Goal: Information Seeking & Learning: Learn about a topic

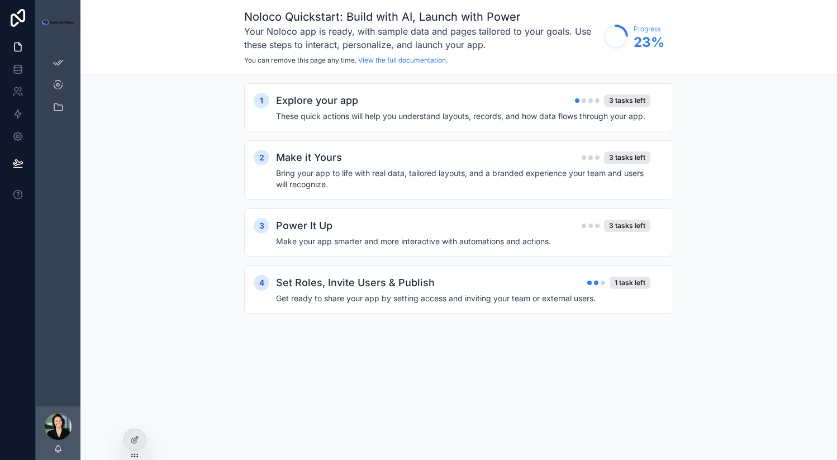
click at [0, 0] on icon at bounding box center [0, 0] width 0 height 0
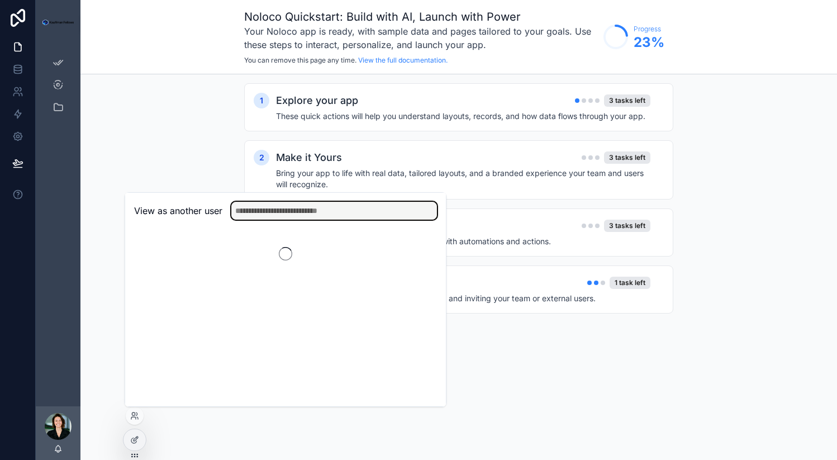
click at [280, 212] on input "text" at bounding box center [334, 211] width 206 height 18
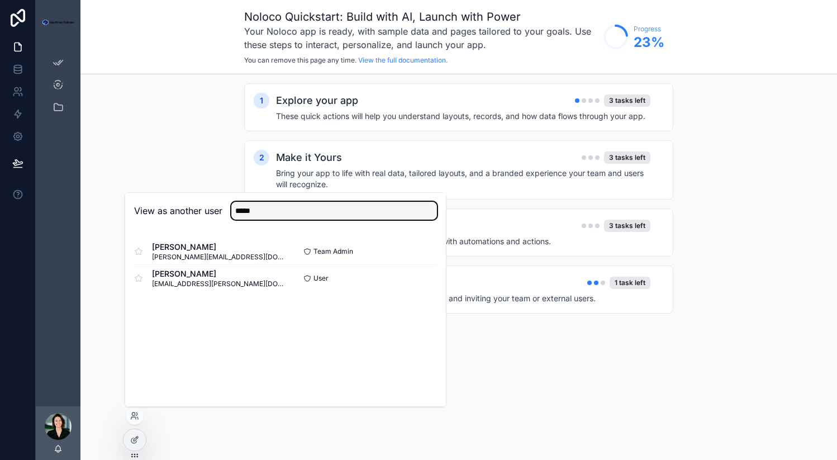
type input "*****"
click at [0, 0] on button "Select" at bounding box center [0, 0] width 0 height 0
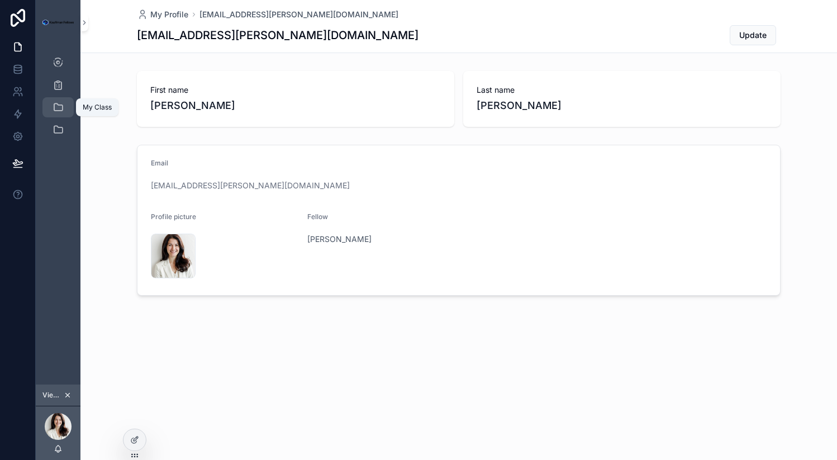
click at [50, 106] on div "My Class" at bounding box center [58, 107] width 18 height 18
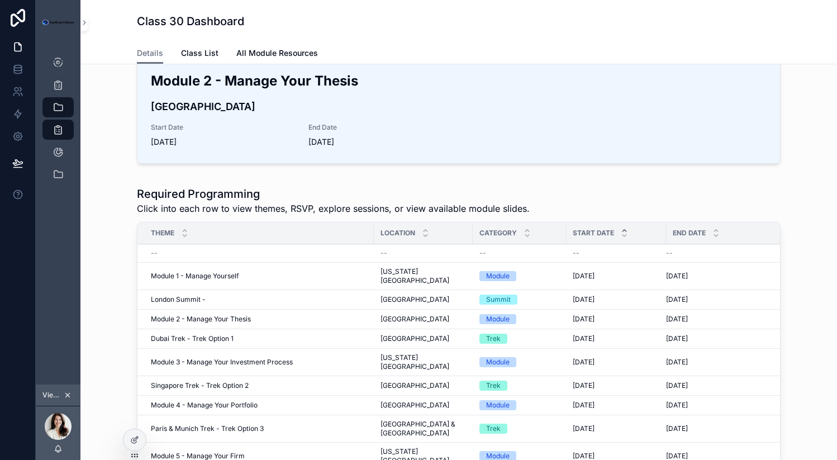
scroll to position [287, 0]
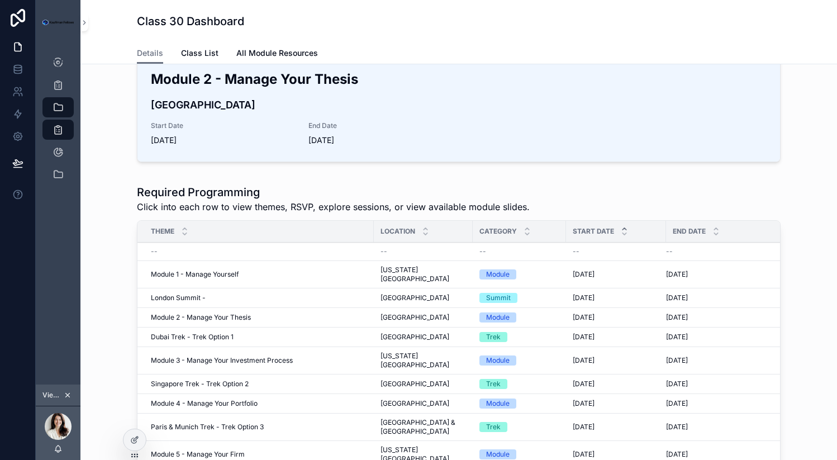
click at [593, 333] on span "[DATE]" at bounding box center [584, 337] width 22 height 9
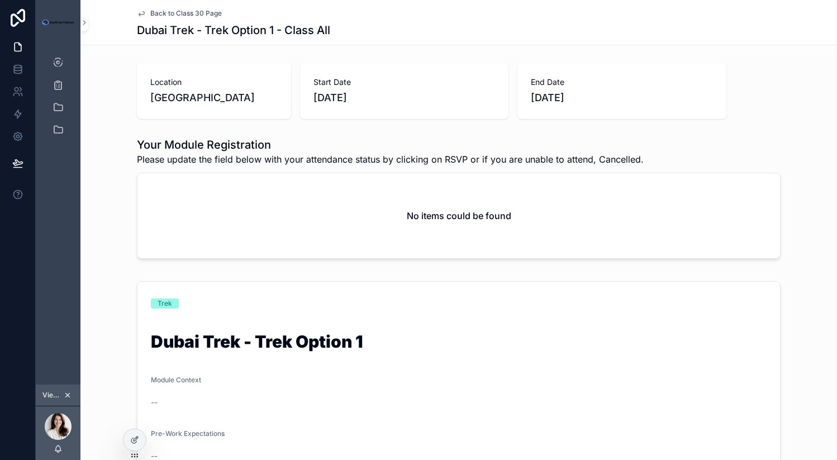
click at [145, 13] on icon "scrollable content" at bounding box center [141, 13] width 9 height 9
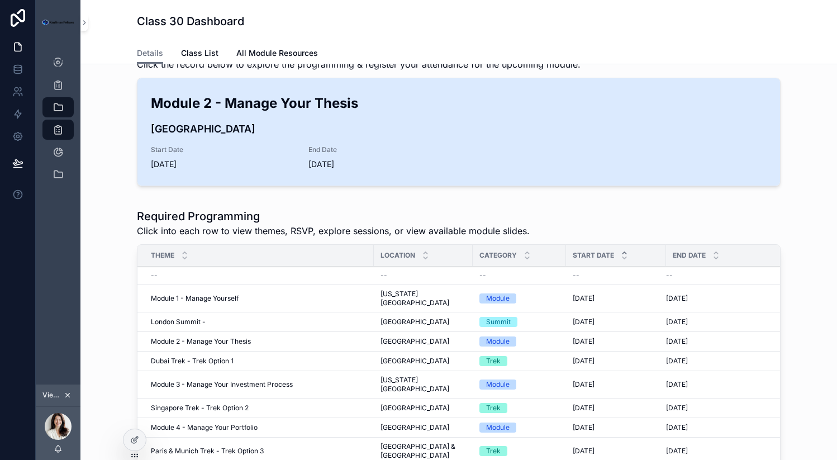
scroll to position [309, 0]
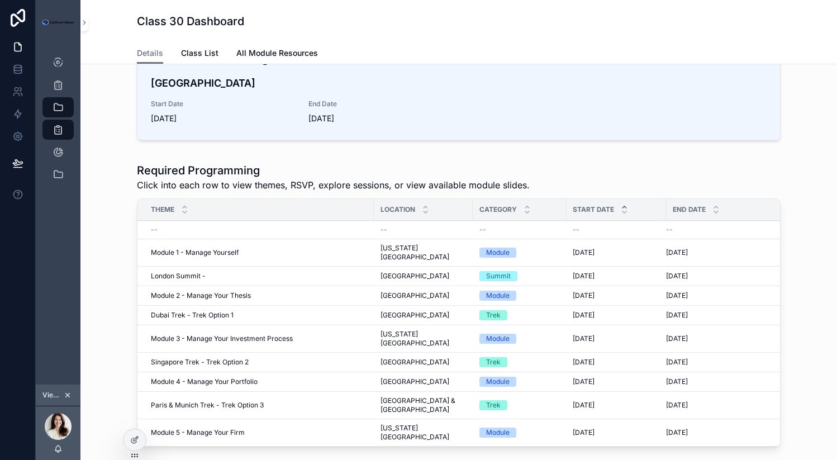
click at [61, 390] on button "scrollable content" at bounding box center [67, 395] width 12 height 12
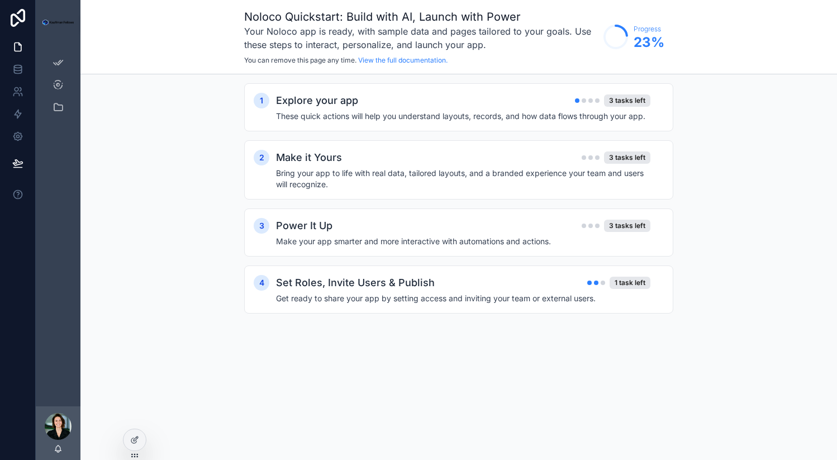
click at [57, 119] on div "App Setup My KF Pathways" at bounding box center [58, 88] width 45 height 87
click at [134, 446] on div at bounding box center [135, 439] width 22 height 21
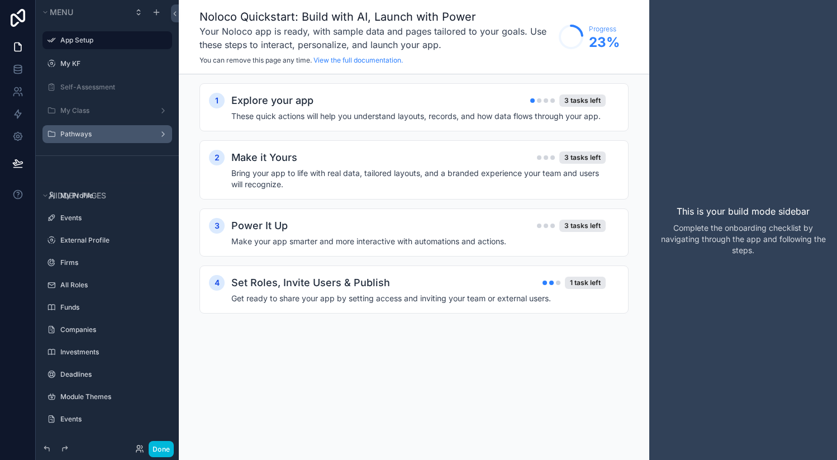
click at [86, 134] on label "Pathways" at bounding box center [104, 134] width 89 height 9
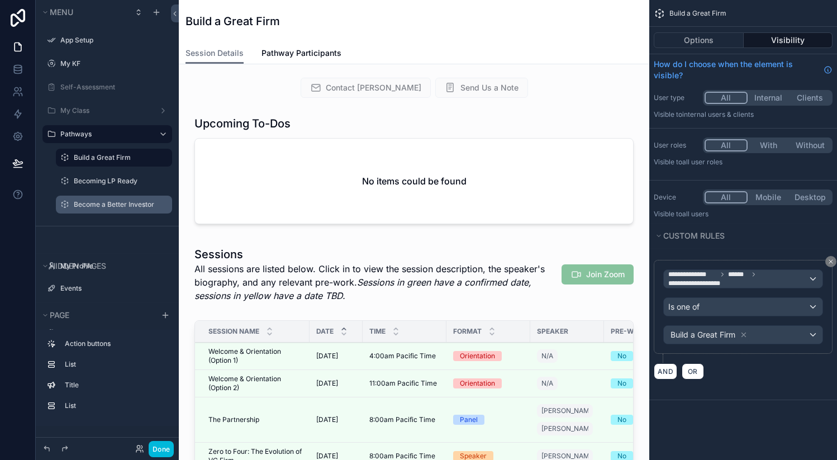
click at [105, 200] on div "Become a Better Investor" at bounding box center [122, 204] width 96 height 9
click at [79, 201] on label "Become a Better Investor" at bounding box center [120, 204] width 92 height 9
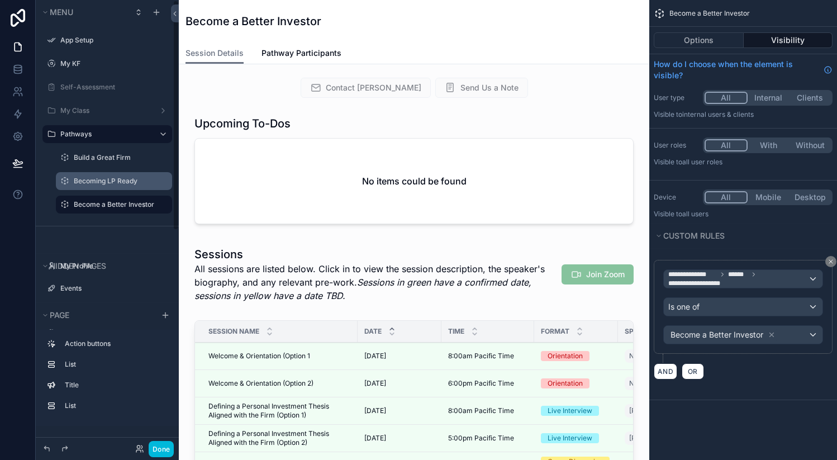
click at [102, 181] on label "Becoming LP Ready" at bounding box center [120, 181] width 92 height 9
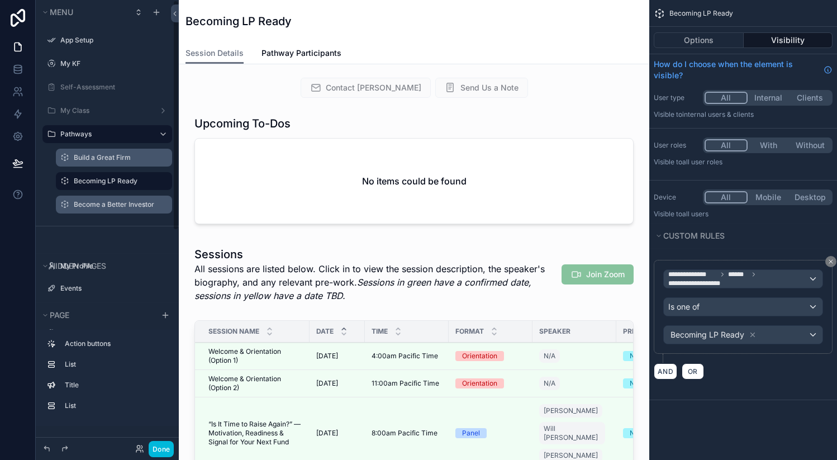
click at [116, 157] on label "Build a Great Firm" at bounding box center [120, 157] width 92 height 9
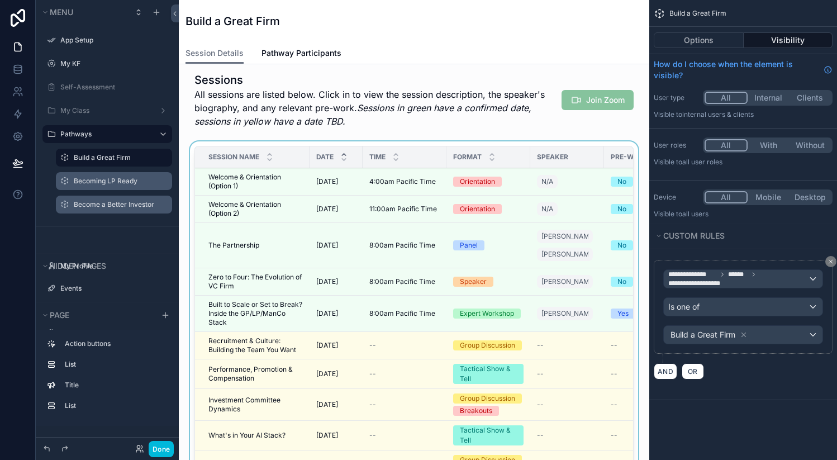
scroll to position [175, 0]
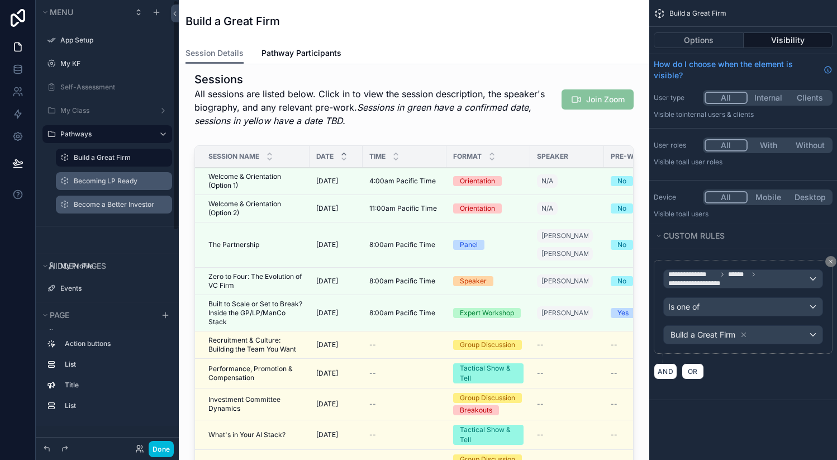
click at [94, 184] on label "Becoming LP Ready" at bounding box center [120, 181] width 92 height 9
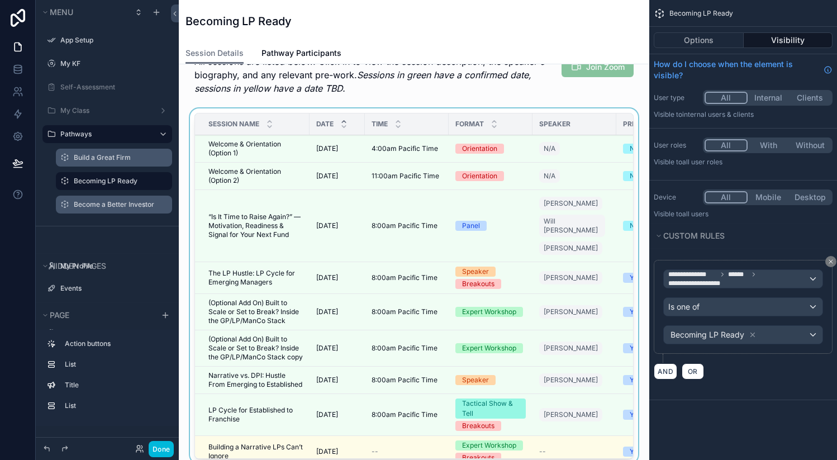
scroll to position [206, 0]
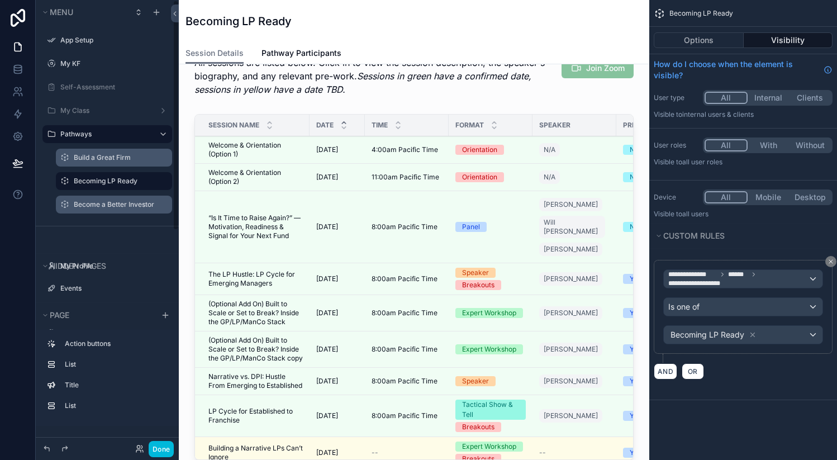
click at [111, 206] on label "Become a Better Investor" at bounding box center [120, 204] width 92 height 9
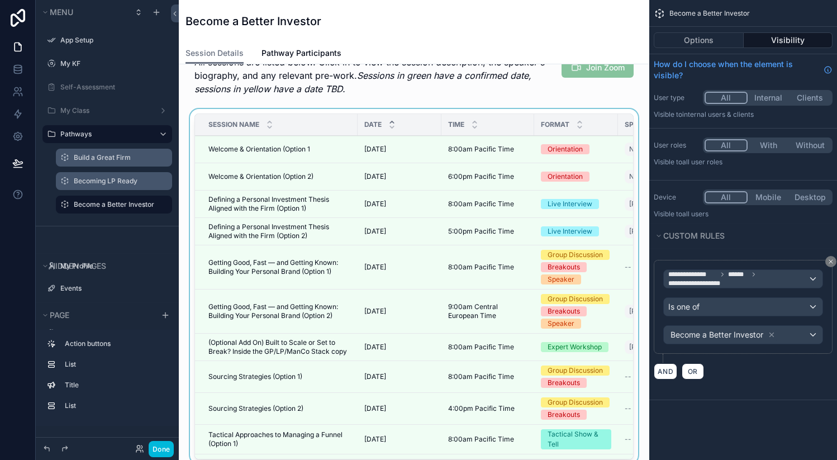
scroll to position [203, 0]
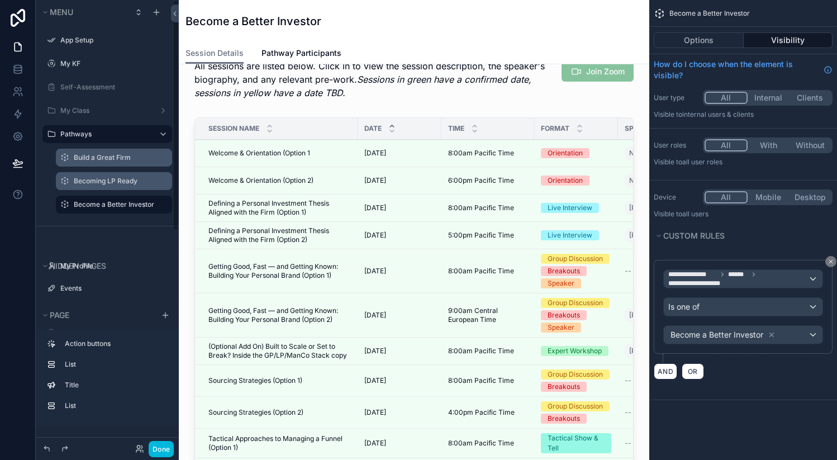
click at [115, 158] on label "Build a Great Firm" at bounding box center [120, 157] width 92 height 9
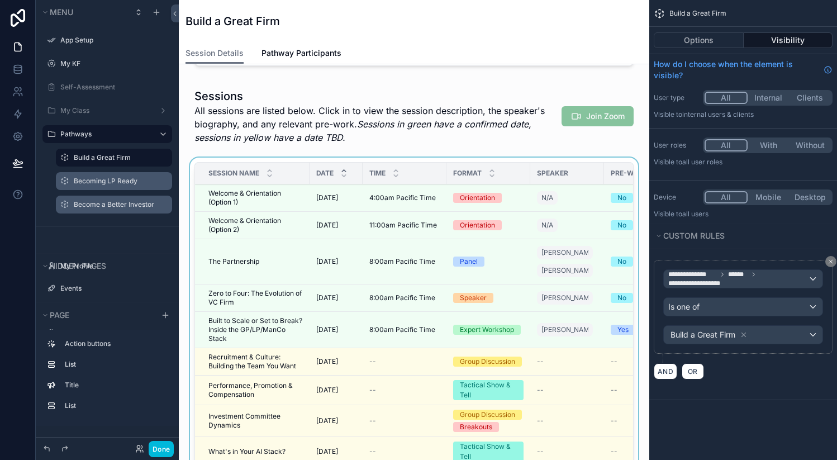
scroll to position [159, 0]
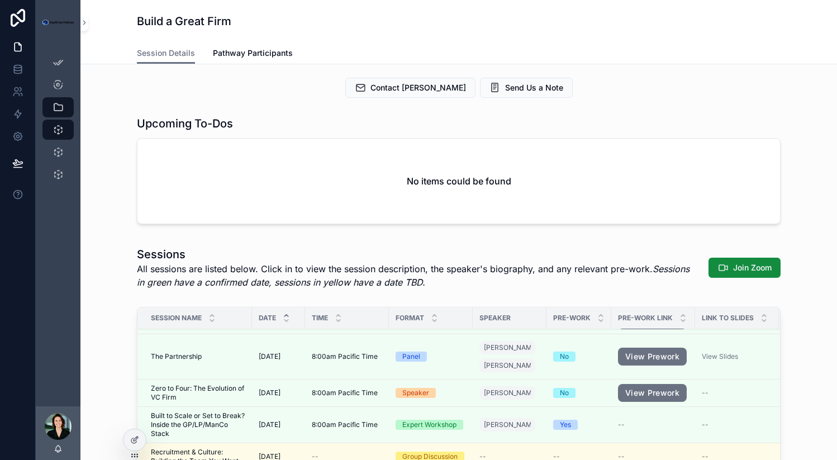
scroll to position [113, 0]
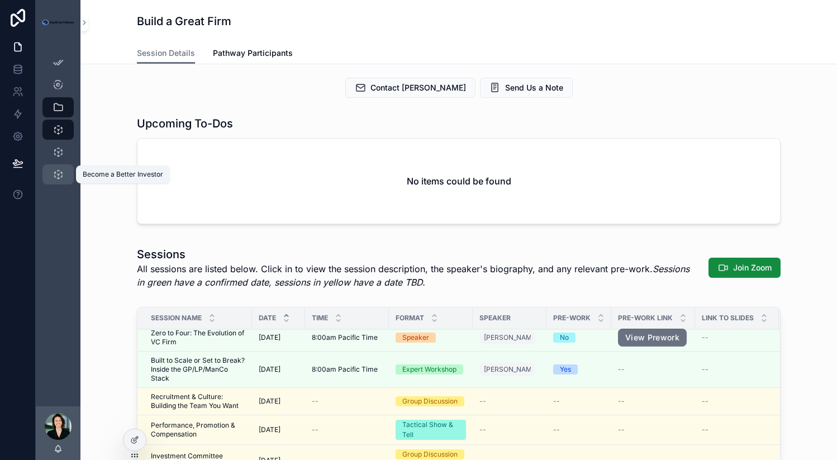
click at [55, 176] on icon "scrollable content" at bounding box center [58, 174] width 11 height 11
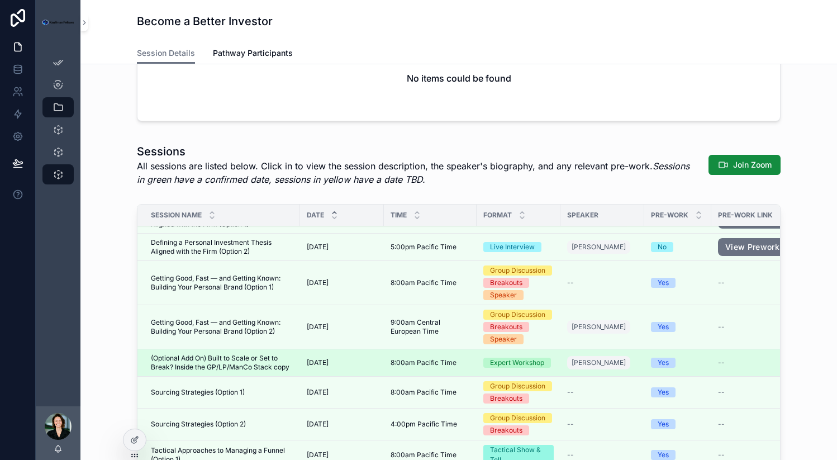
scroll to position [83, 0]
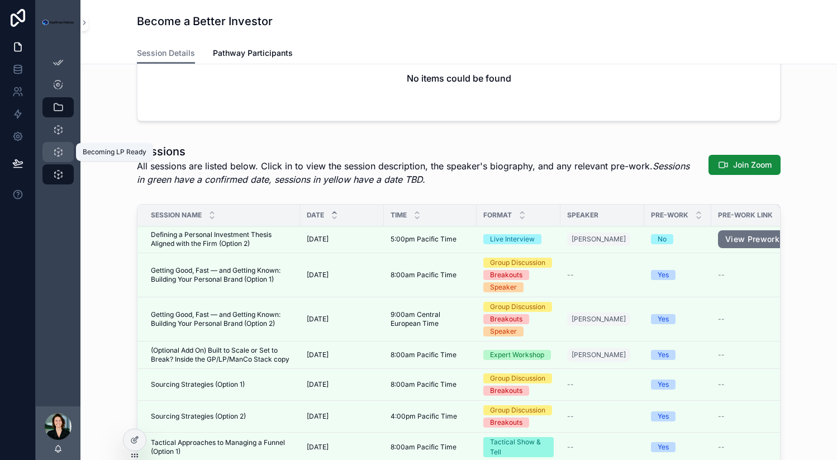
click at [60, 153] on icon "scrollable content" at bounding box center [58, 151] width 11 height 11
